Goal: Book appointment/travel/reservation

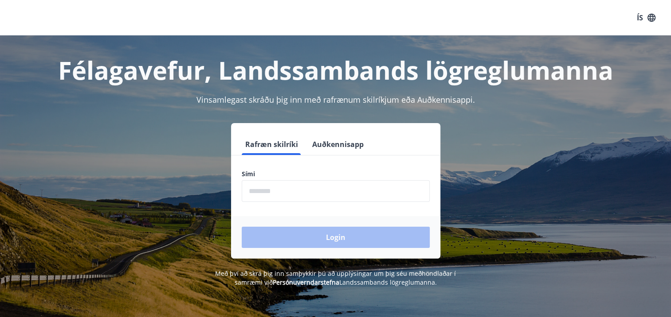
click at [280, 190] on input "phone" at bounding box center [336, 191] width 188 height 22
type input "********"
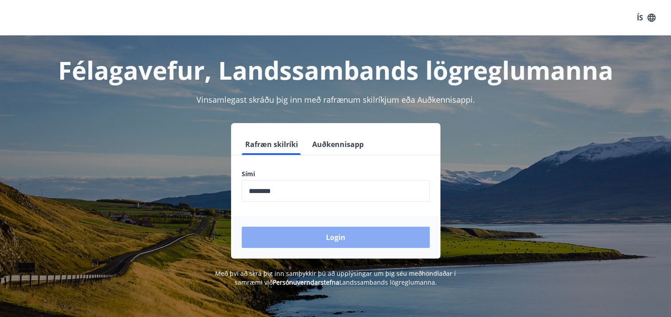
click at [342, 239] on button "Login" at bounding box center [336, 237] width 188 height 21
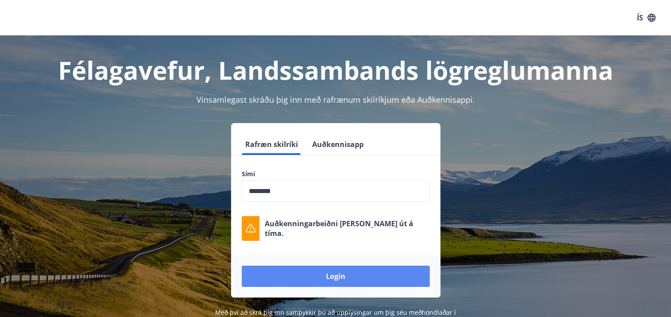
click at [327, 280] on button "Login" at bounding box center [336, 276] width 188 height 21
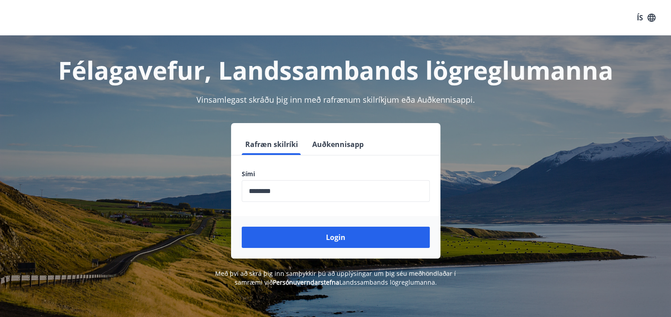
click at [333, 240] on button "Login" at bounding box center [336, 237] width 188 height 21
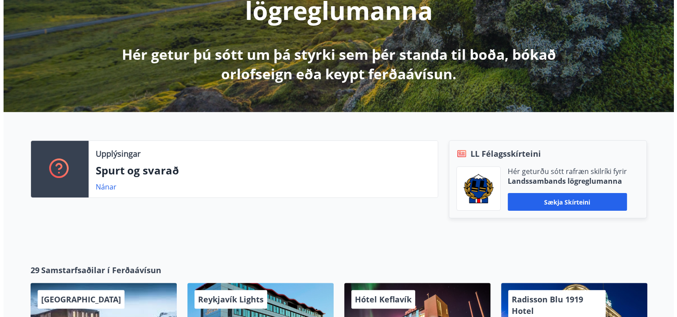
scroll to position [325, 0]
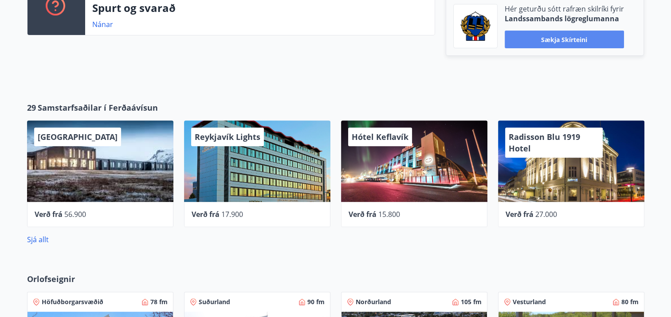
click at [544, 41] on button "Sækja skírteini" at bounding box center [564, 40] width 119 height 18
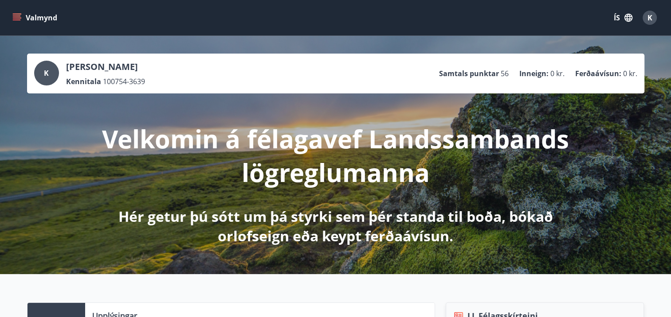
click at [22, 10] on button "Valmynd" at bounding box center [36, 18] width 50 height 16
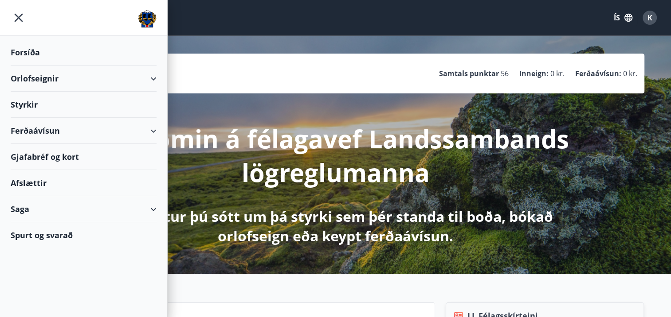
click at [38, 78] on div "Orlofseignir" at bounding box center [84, 79] width 146 height 26
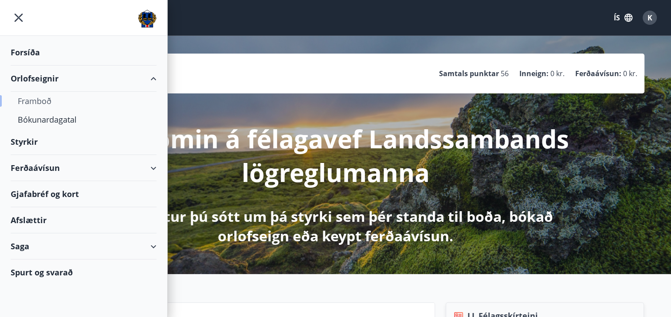
click at [37, 99] on div "Framboð" at bounding box center [84, 101] width 132 height 19
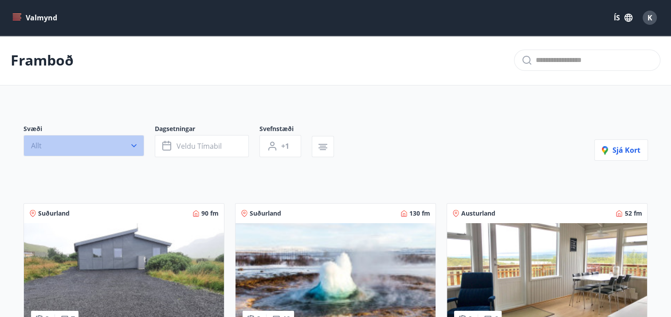
click at [133, 145] on icon "button" at bounding box center [133, 145] width 9 height 9
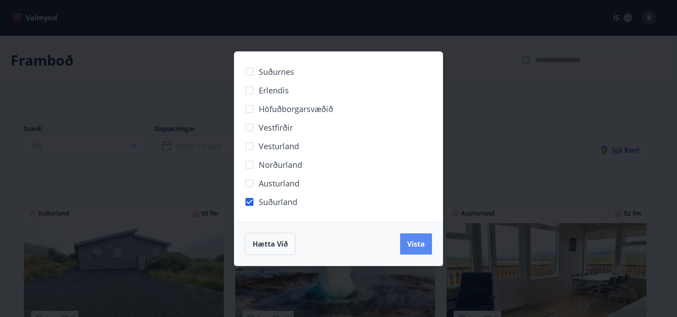
click at [415, 248] on span "Vista" at bounding box center [416, 244] width 18 height 10
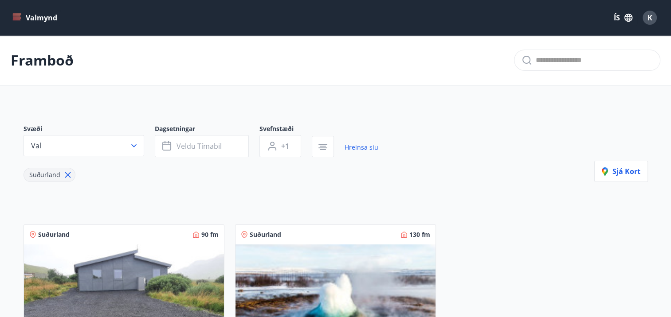
scroll to position [162, 0]
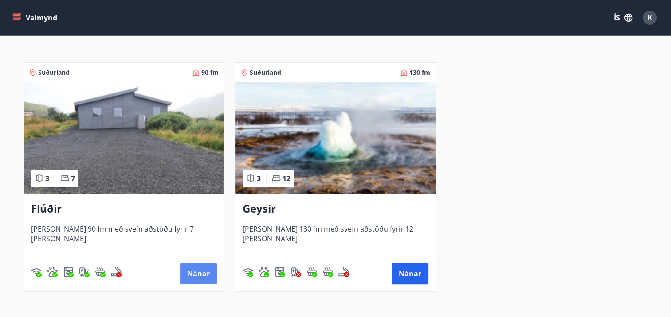
click at [206, 273] on button "Nánar" at bounding box center [198, 273] width 37 height 21
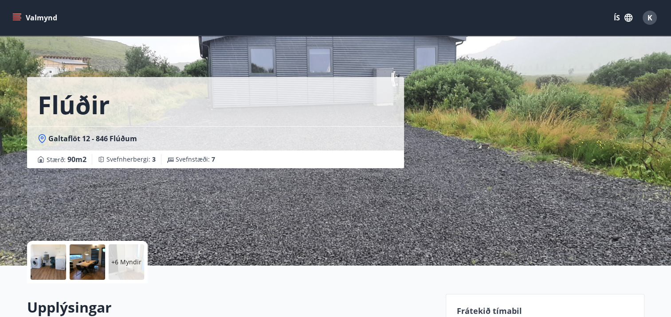
scroll to position [162, 0]
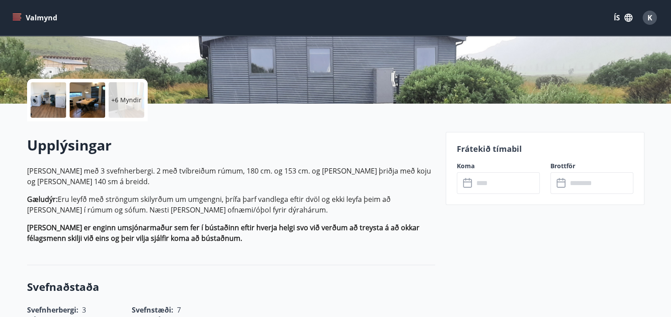
click at [486, 153] on p "Frátekið tímabil" at bounding box center [545, 149] width 176 height 12
click at [486, 185] on input "text" at bounding box center [507, 183] width 66 height 22
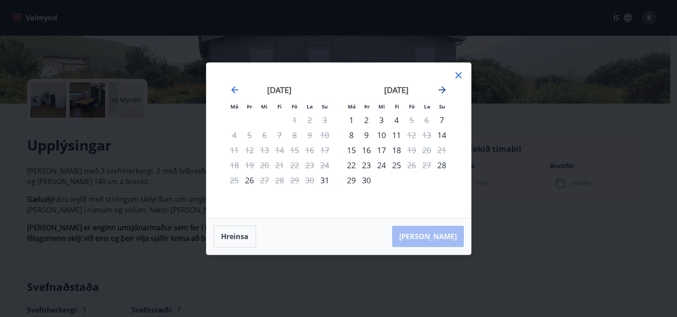
click at [442, 91] on icon "Move forward to switch to the next month." at bounding box center [442, 90] width 11 height 11
click at [443, 87] on icon "Move forward to switch to the next month." at bounding box center [442, 90] width 11 height 11
click at [460, 76] on icon at bounding box center [459, 75] width 11 height 11
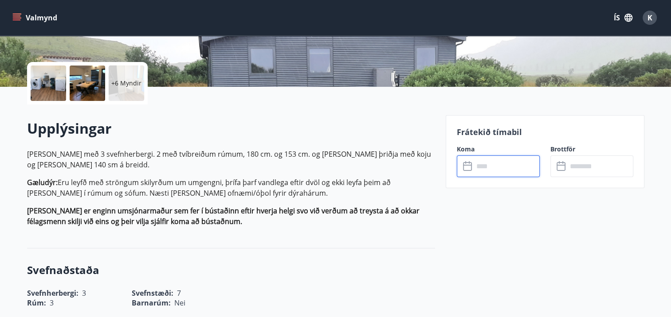
scroll to position [0, 0]
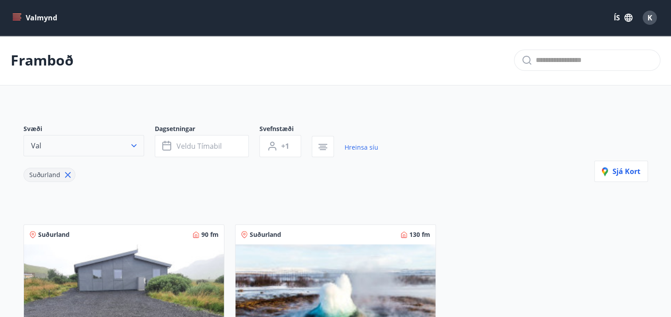
click at [131, 145] on icon "button" at bounding box center [133, 145] width 9 height 9
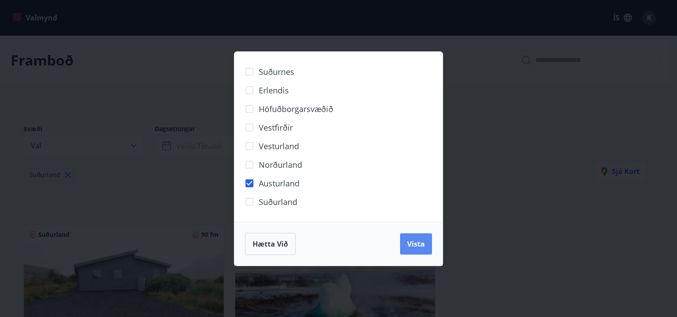
click at [420, 243] on span "Vista" at bounding box center [416, 244] width 18 height 10
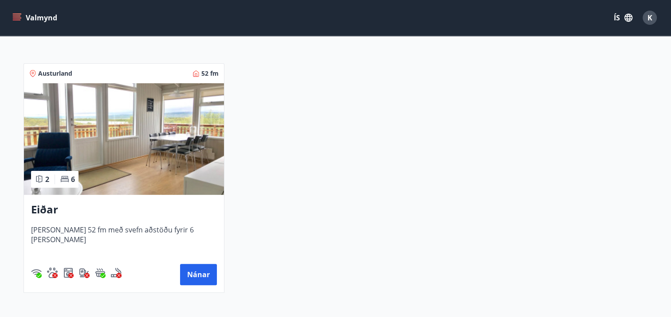
scroll to position [162, 0]
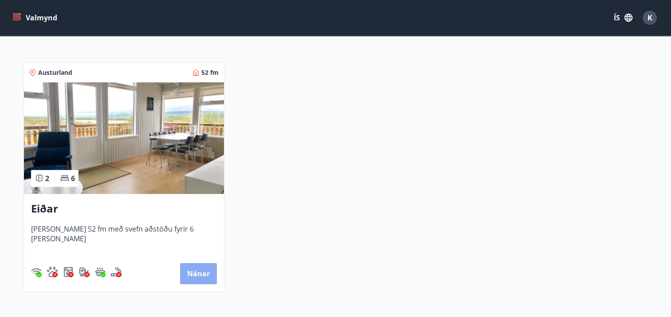
click at [194, 271] on button "Nánar" at bounding box center [198, 273] width 37 height 21
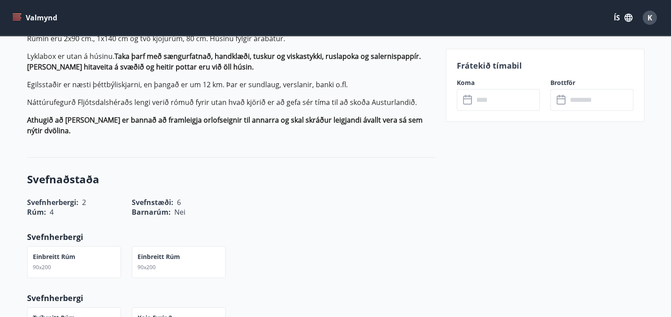
scroll to position [325, 0]
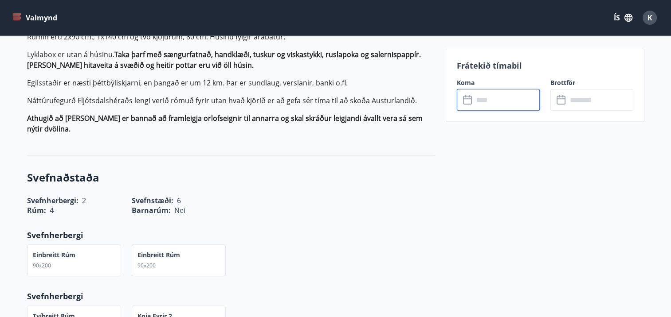
click at [488, 101] on input "text" at bounding box center [507, 100] width 66 height 22
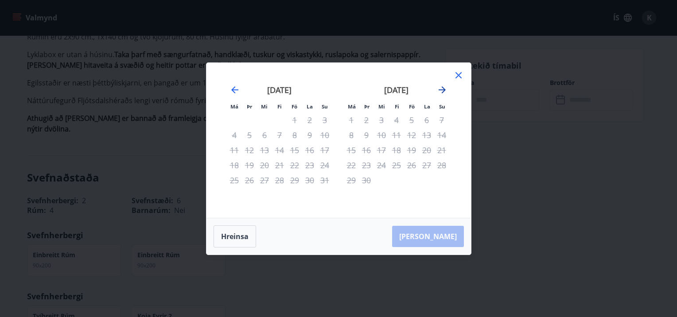
click at [442, 91] on icon "Move forward to switch to the next month." at bounding box center [442, 90] width 11 height 11
click at [460, 71] on icon at bounding box center [459, 75] width 11 height 11
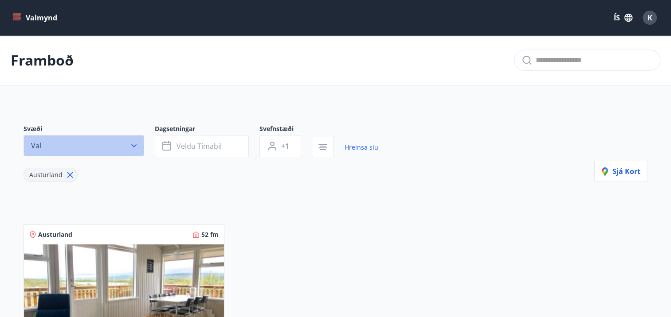
click at [132, 148] on icon "button" at bounding box center [133, 145] width 9 height 9
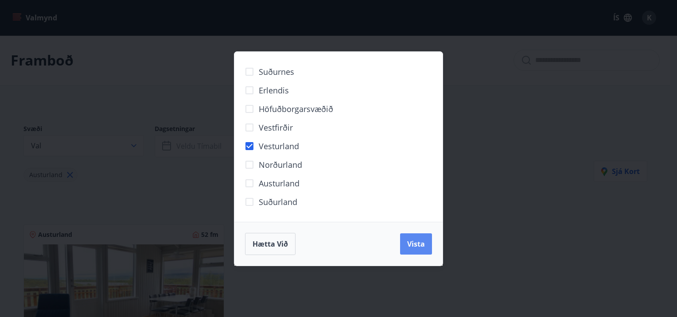
click at [419, 243] on span "Vista" at bounding box center [416, 244] width 18 height 10
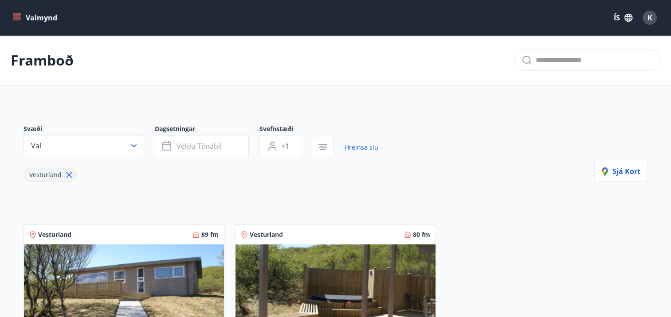
scroll to position [162, 0]
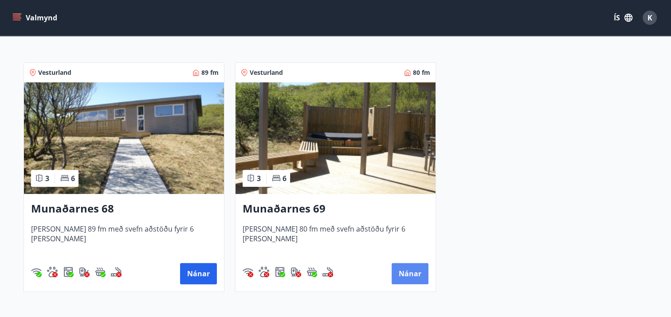
click at [402, 267] on button "Nánar" at bounding box center [410, 273] width 37 height 21
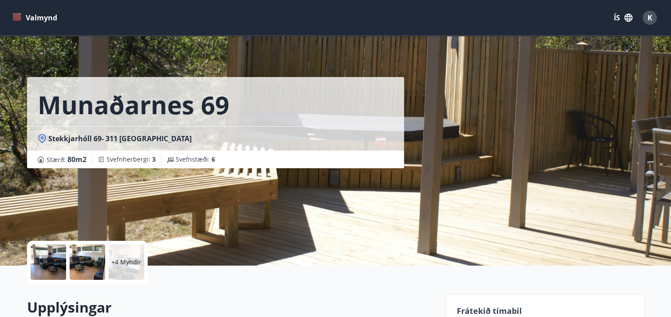
scroll to position [162, 0]
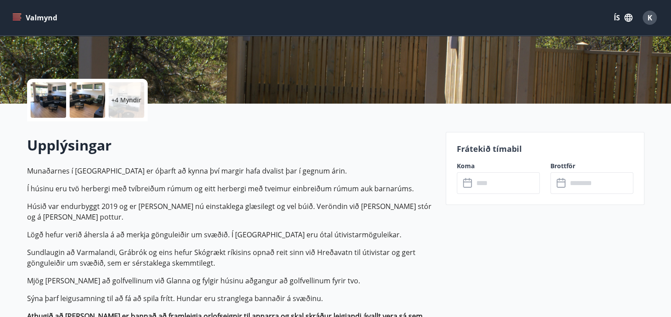
click at [468, 185] on icon at bounding box center [468, 183] width 11 height 11
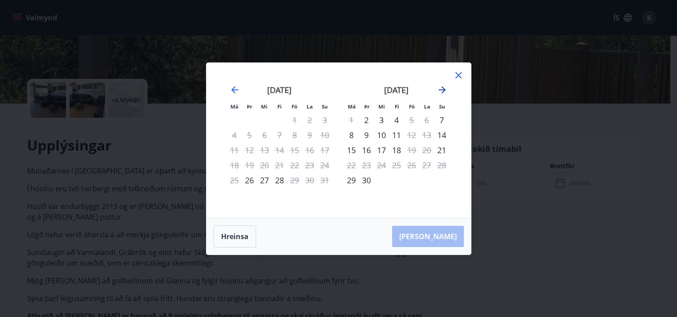
click at [445, 88] on icon "Move forward to switch to the next month." at bounding box center [442, 90] width 11 height 11
click at [459, 74] on icon at bounding box center [459, 75] width 6 height 6
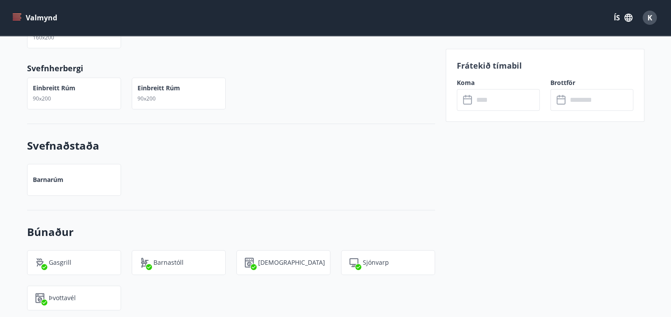
scroll to position [488, 0]
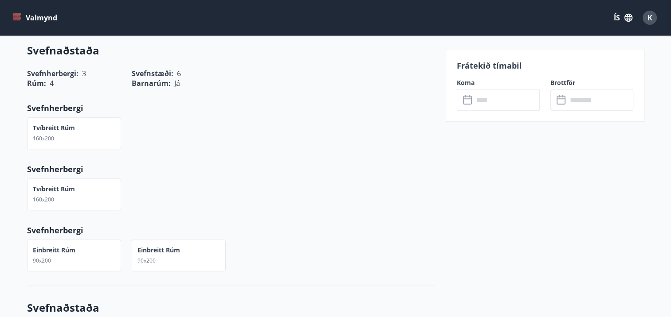
click at [37, 17] on button "Valmynd" at bounding box center [36, 18] width 50 height 16
click at [415, 124] on div "Tvíbreitt rúm 160x200" at bounding box center [225, 128] width 419 height 43
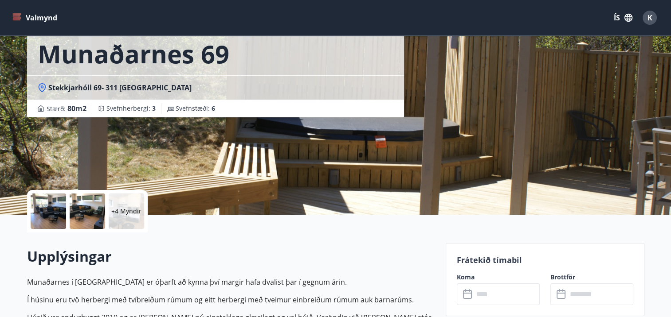
scroll to position [0, 0]
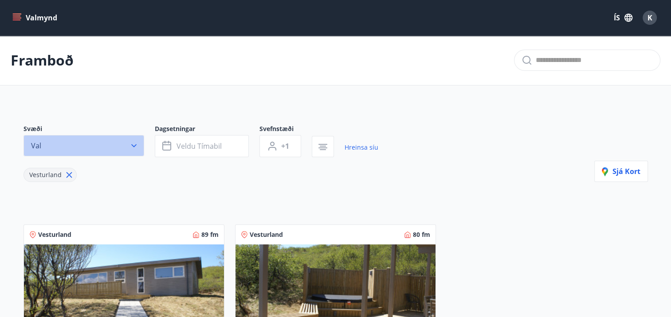
drag, startPoint x: 133, startPoint y: 148, endPoint x: 129, endPoint y: 145, distance: 4.6
click at [133, 148] on icon "button" at bounding box center [133, 145] width 9 height 9
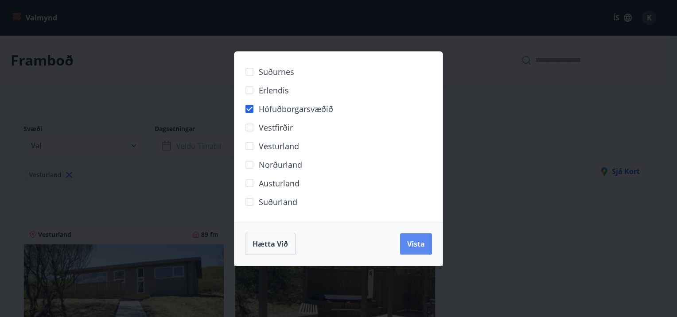
click at [410, 244] on span "Vista" at bounding box center [416, 244] width 18 height 10
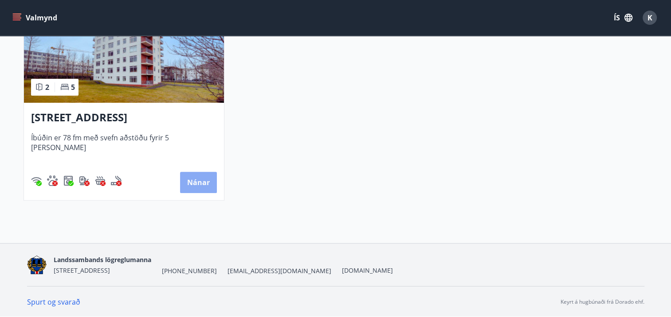
click at [196, 180] on button "Nánar" at bounding box center [198, 182] width 37 height 21
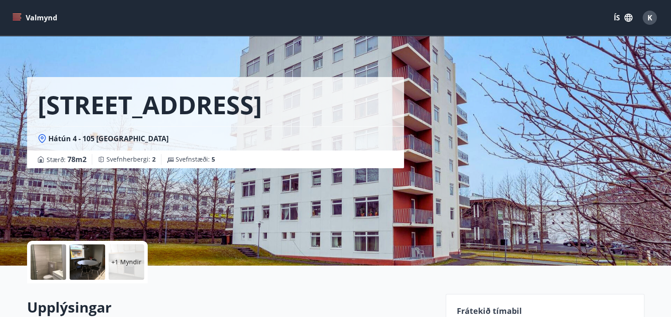
scroll to position [488, 0]
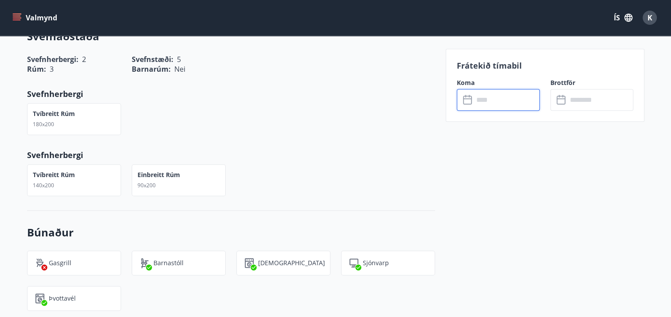
click at [489, 100] on input "text" at bounding box center [507, 100] width 66 height 22
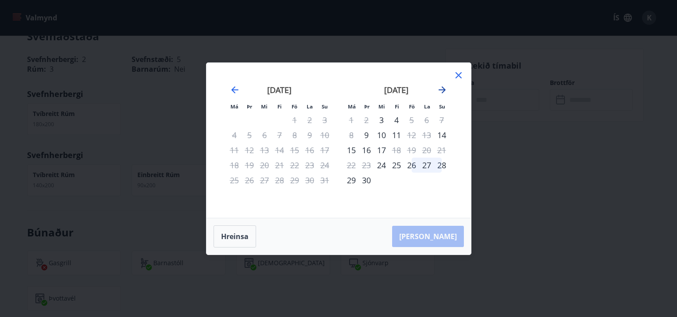
click at [440, 88] on icon "Move forward to switch to the next month." at bounding box center [442, 90] width 11 height 11
click at [457, 76] on icon at bounding box center [459, 75] width 6 height 6
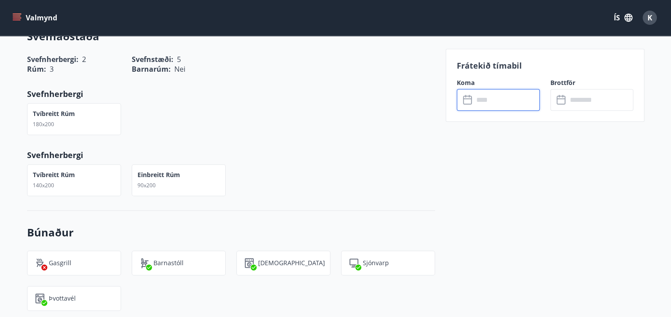
scroll to position [0, 0]
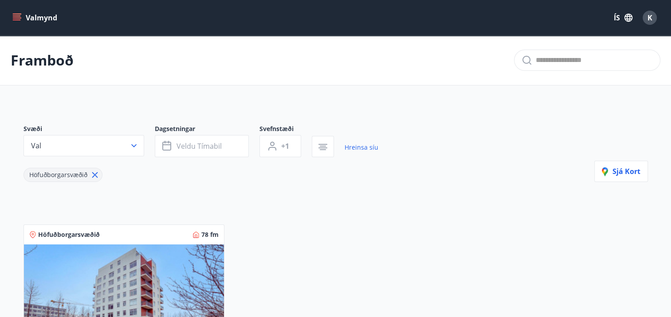
scroll to position [162, 0]
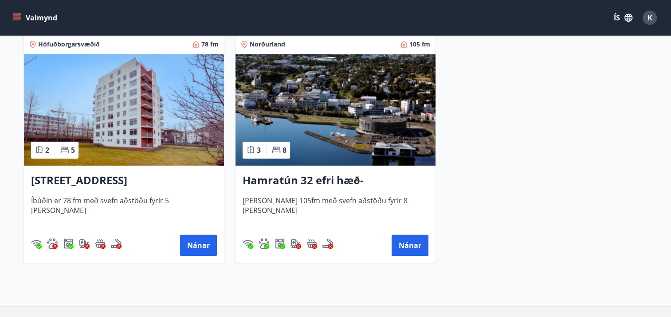
scroll to position [488, 0]
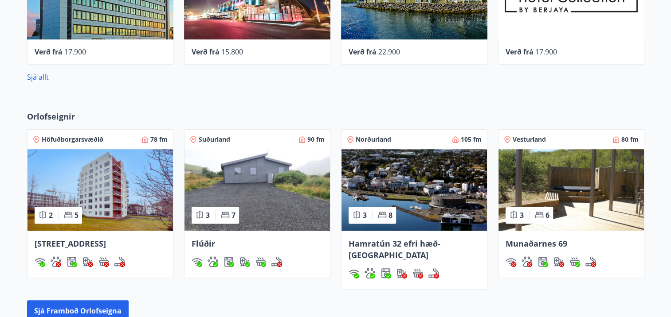
scroll to position [325, 0]
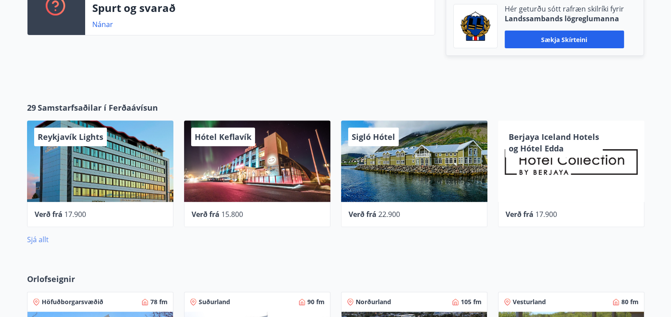
click at [40, 236] on link "Sjá allt" at bounding box center [38, 240] width 22 height 10
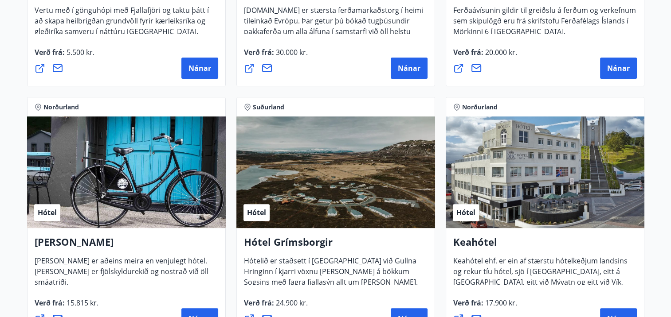
scroll to position [620, 0]
